Goal: Information Seeking & Learning: Learn about a topic

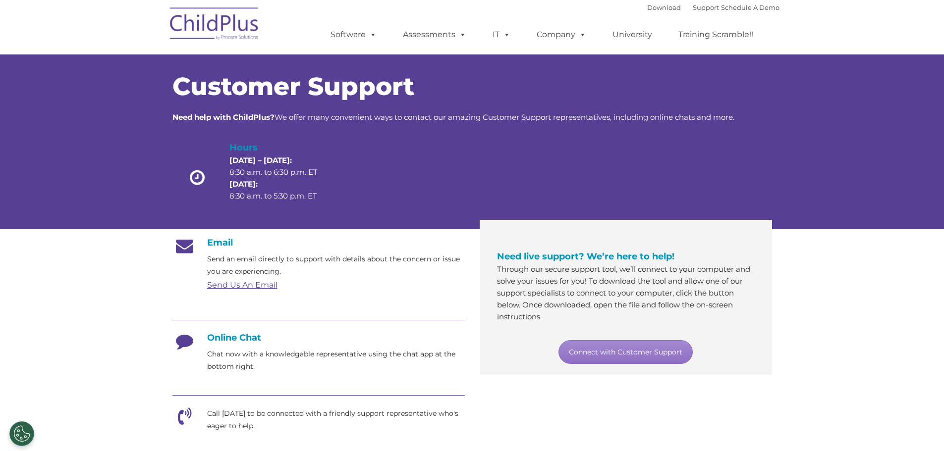
click at [925, 393] on section "Customer Support Need help with ChildPlus? We offer many convenient ways to con…" at bounding box center [472, 382] width 944 height 764
click at [907, 41] on nav "Download Support | Schedule A Demo  MENU MENU Software ChildPlus: The original…" at bounding box center [472, 27] width 944 height 54
click at [887, 43] on nav "Download Support | Schedule A Demo  MENU MENU Software ChildPlus: The original…" at bounding box center [472, 27] width 944 height 54
